Goal: Transaction & Acquisition: Subscribe to service/newsletter

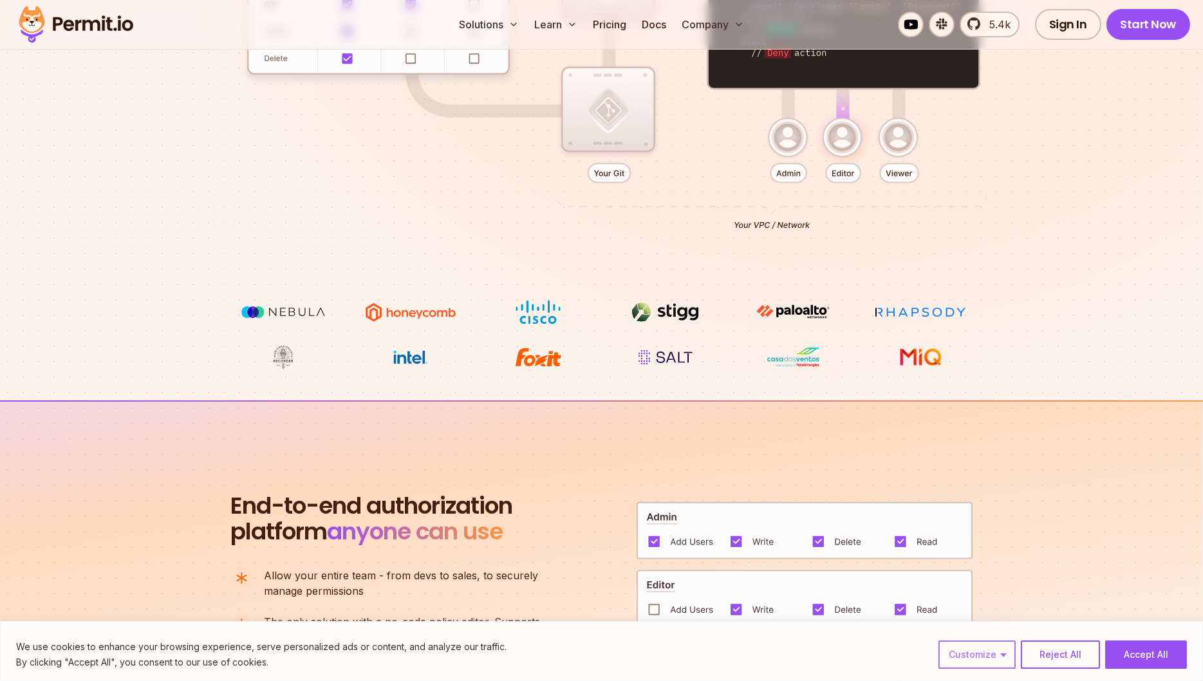
scroll to position [587, 0]
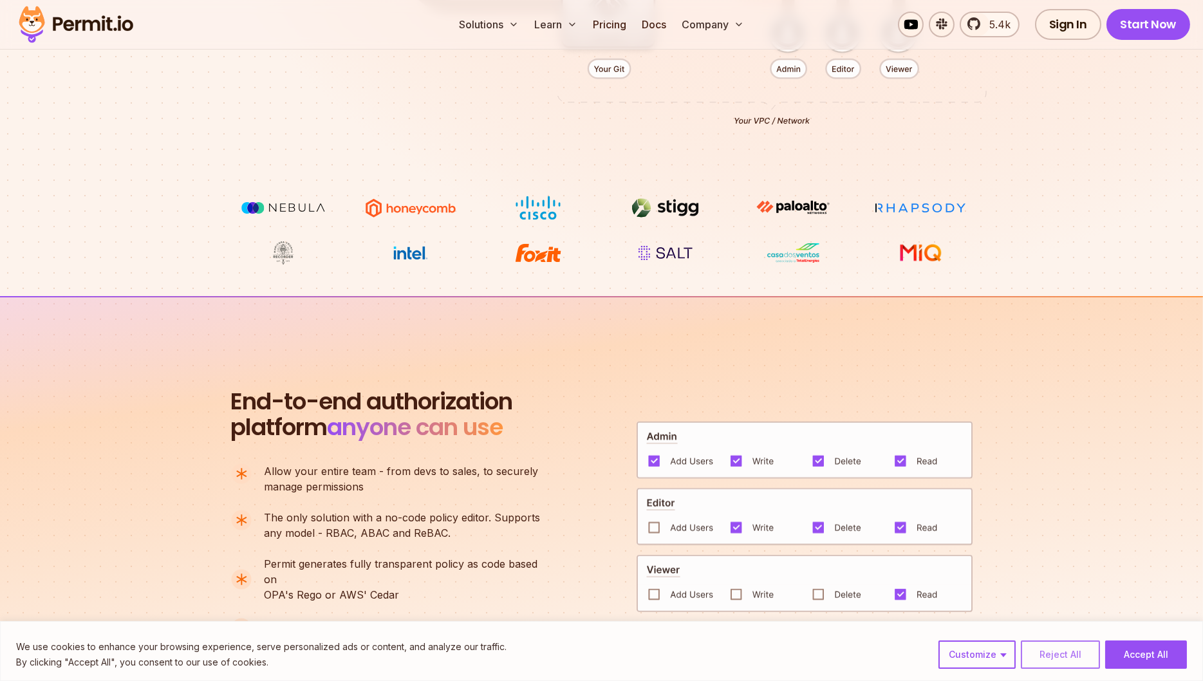
click at [1052, 653] on button "Reject All" at bounding box center [1060, 655] width 79 height 28
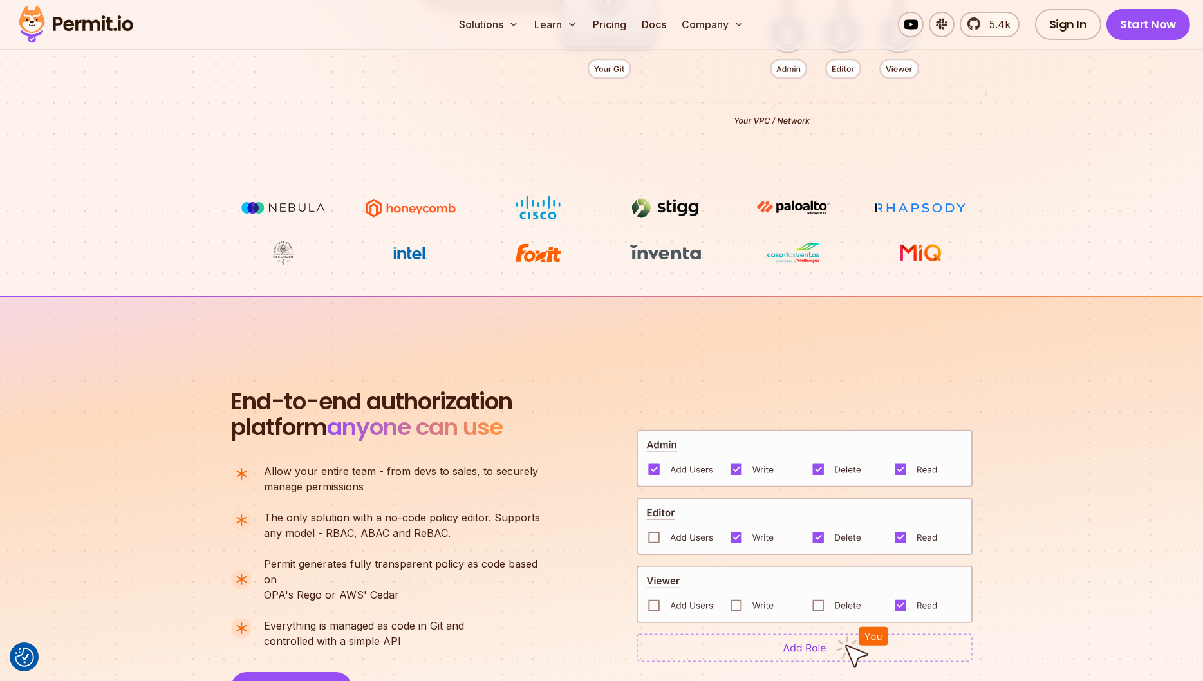
click at [653, 532] on img at bounding box center [805, 527] width 336 height 58
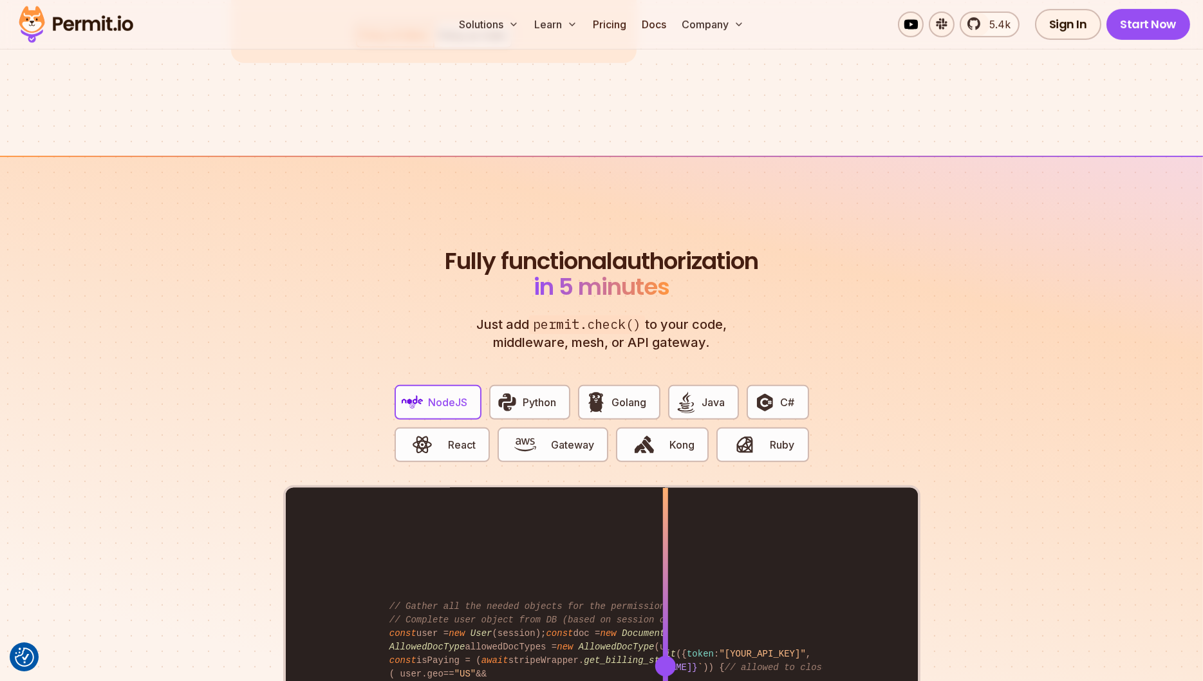
scroll to position [2418, 0]
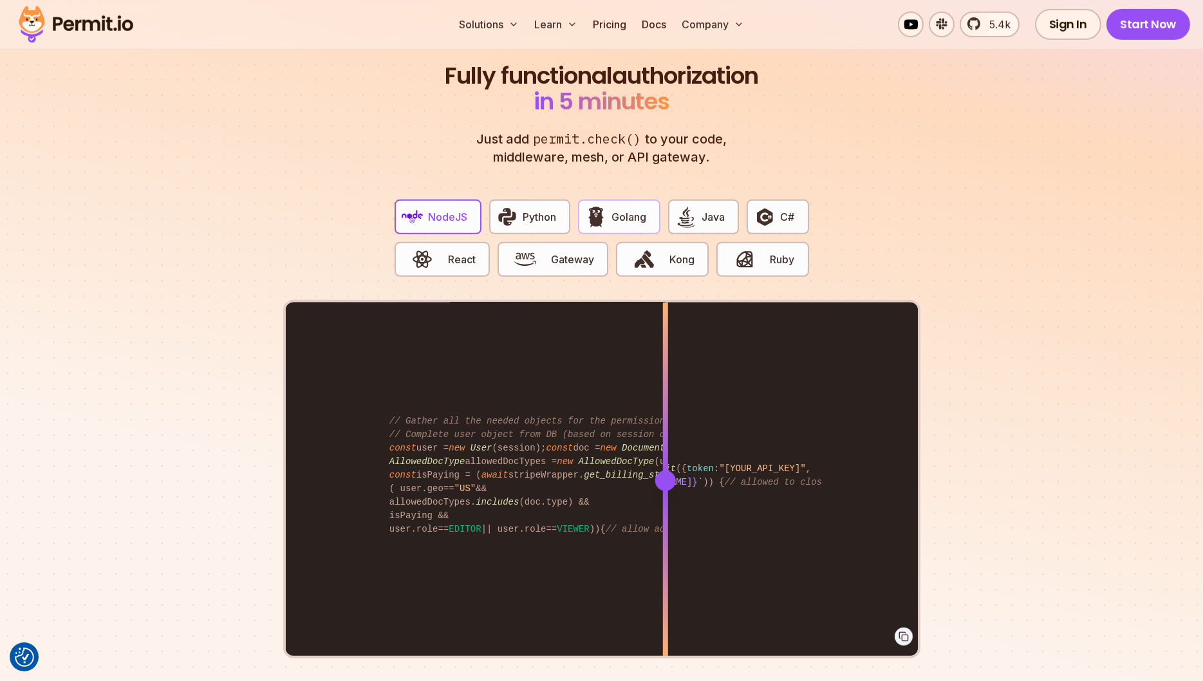
click at [639, 209] on span "Golang" at bounding box center [629, 216] width 35 height 15
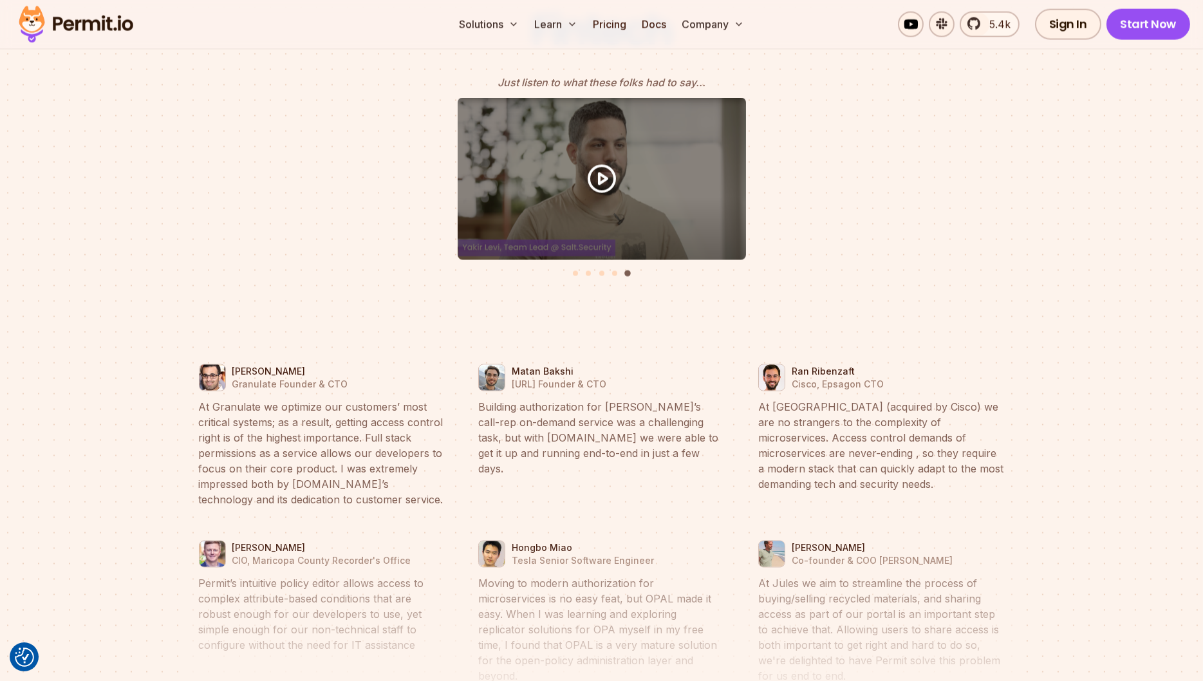
scroll to position [5756, 0]
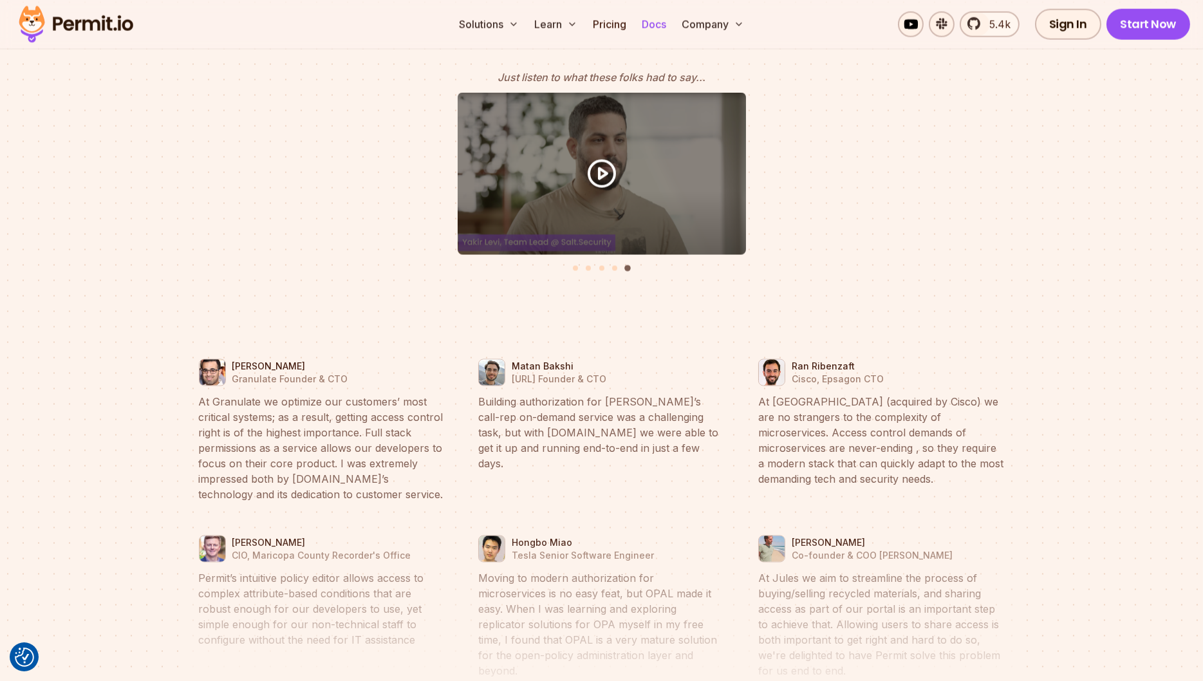
click at [648, 30] on link "Docs" at bounding box center [654, 25] width 35 height 26
click at [609, 20] on link "Pricing" at bounding box center [610, 25] width 44 height 26
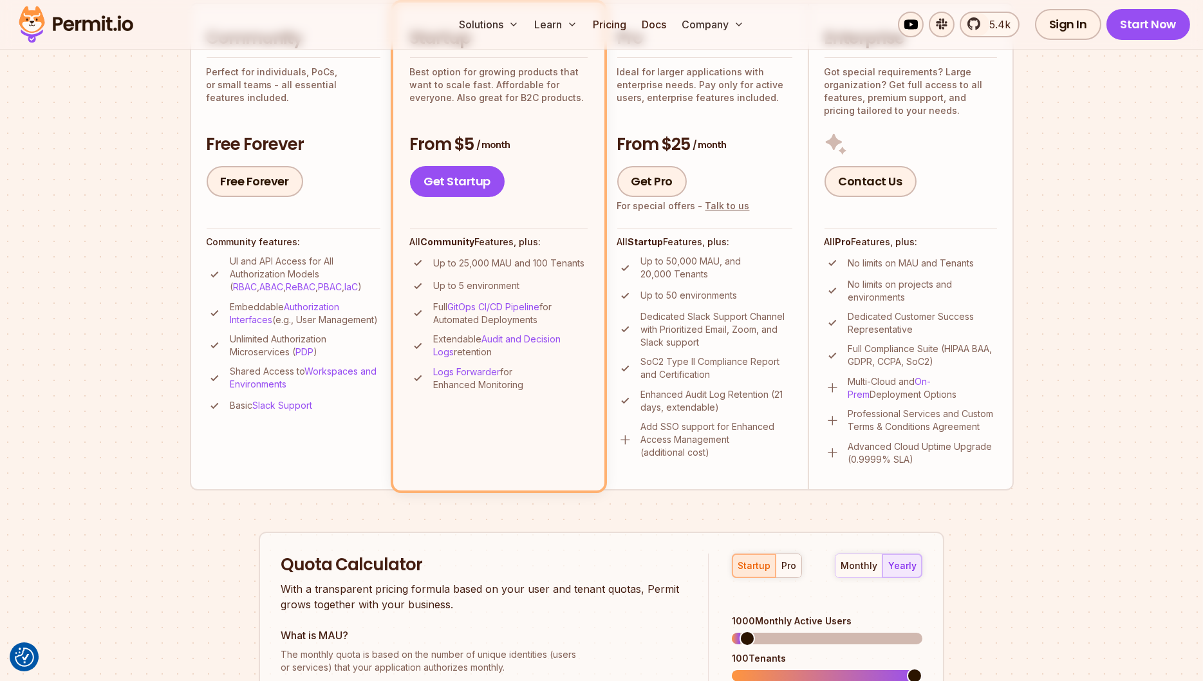
scroll to position [343, 0]
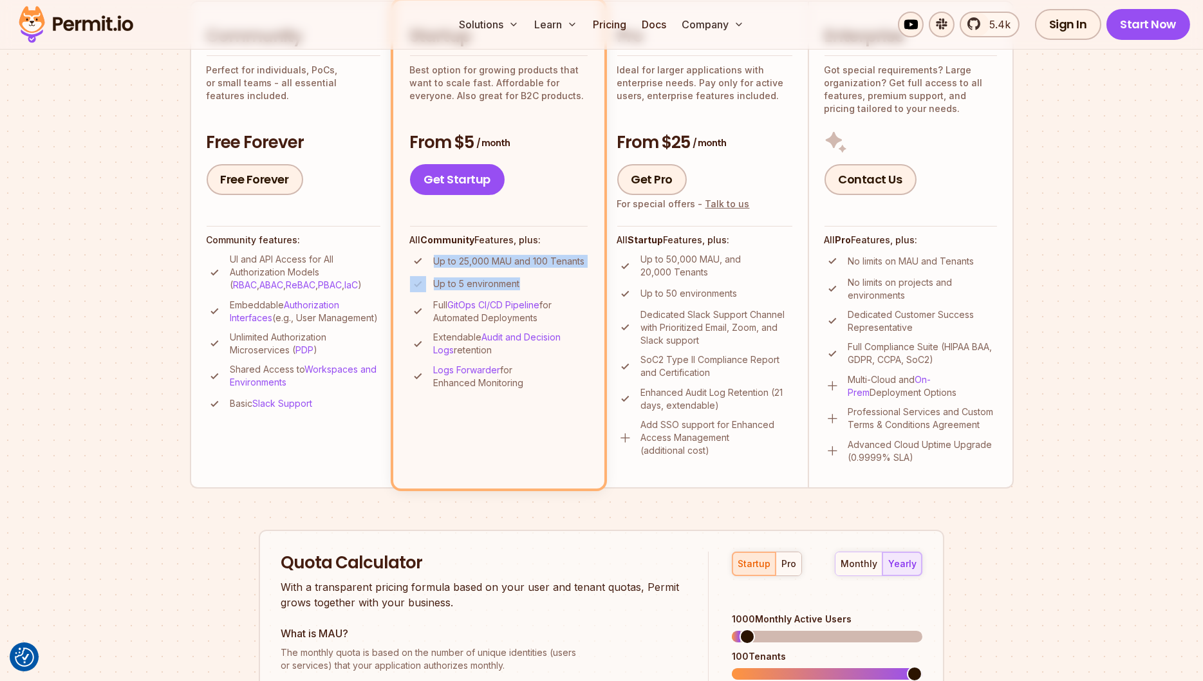
drag, startPoint x: 433, startPoint y: 259, endPoint x: 522, endPoint y: 279, distance: 91.1
click at [522, 279] on ul "Up to 25,000 MAU and 100 Tenants Up to 5 environment Full GitOps CI/CD Pipeline…" at bounding box center [499, 321] width 178 height 136
click at [522, 279] on li "Up to 5 environment" at bounding box center [499, 284] width 178 height 16
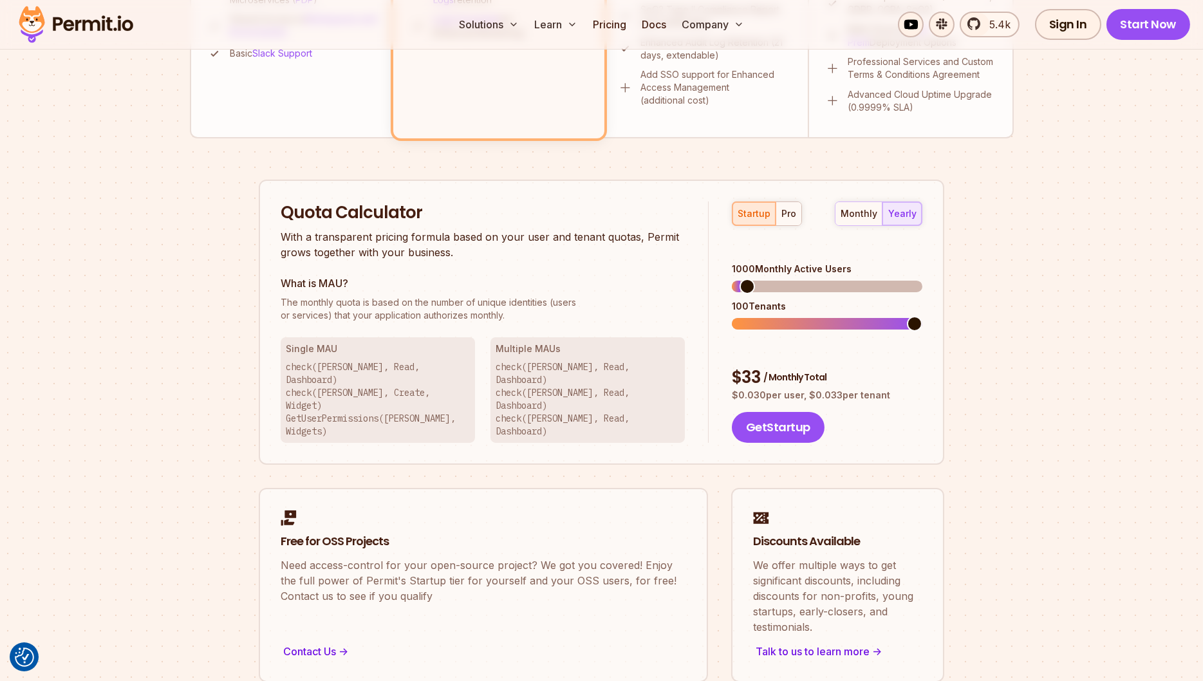
scroll to position [696, 0]
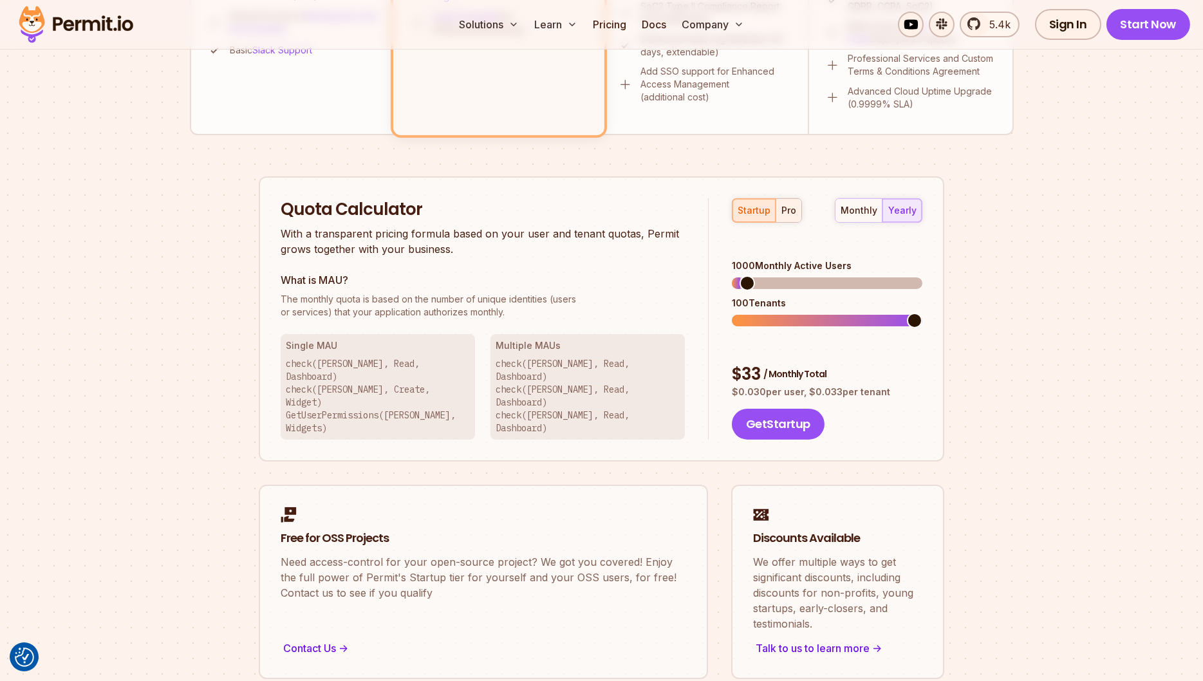
click at [796, 214] on button "pro" at bounding box center [789, 210] width 26 height 23
click at [746, 206] on div "startup" at bounding box center [754, 210] width 33 height 13
click at [801, 203] on div "startup pro monthly yearly" at bounding box center [827, 210] width 191 height 24
click at [782, 204] on div "pro" at bounding box center [789, 210] width 15 height 13
click at [733, 276] on span at bounding box center [740, 283] width 15 height 15
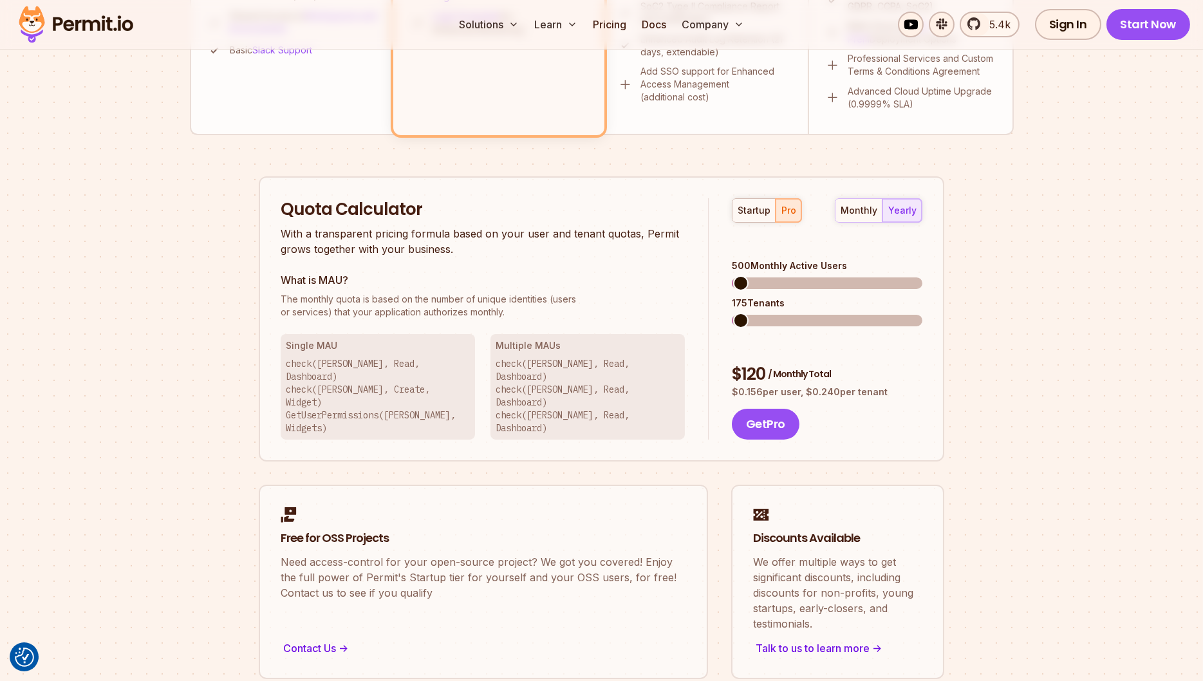
click at [709, 263] on div "startup pro monthly yearly 500 Monthly Active Users 175 Tenants $ 120 / Monthly…" at bounding box center [816, 319] width 214 height 242
